Goal: Transaction & Acquisition: Purchase product/service

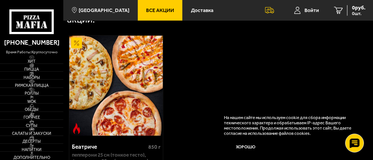
scroll to position [300, 0]
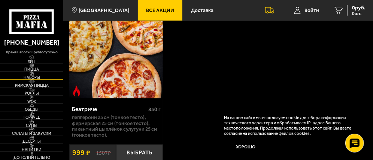
click at [38, 79] on span "Наборы" at bounding box center [31, 78] width 63 height 4
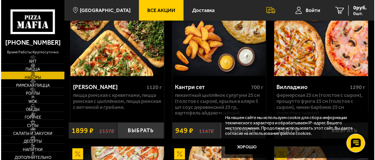
scroll to position [262, 0]
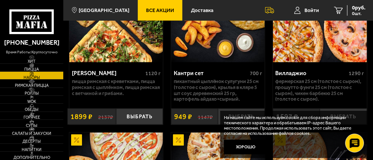
click at [221, 43] on img at bounding box center [218, 12] width 94 height 100
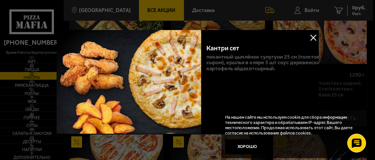
click at [312, 38] on button at bounding box center [313, 37] width 11 height 11
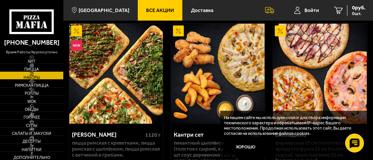
scroll to position [187, 0]
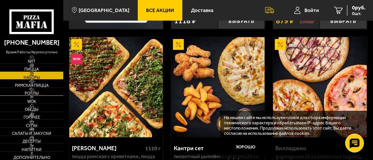
click at [36, 93] on span "Роллы" at bounding box center [31, 93] width 63 height 4
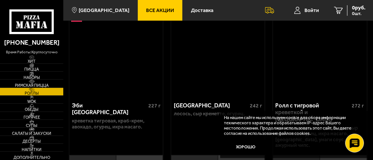
scroll to position [75, 0]
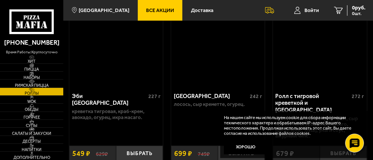
click at [156, 7] on link "Все Акции" at bounding box center [160, 10] width 45 height 21
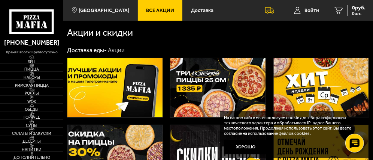
click at [144, 15] on link "Все Акции" at bounding box center [160, 10] width 45 height 21
